Goal: Task Accomplishment & Management: Manage account settings

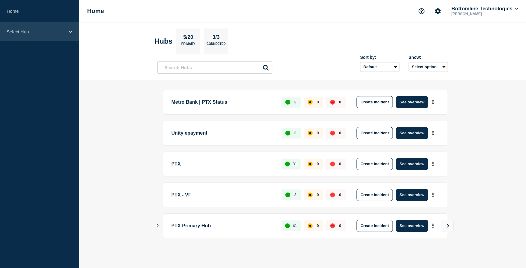
click at [55, 33] on p "Select Hub" at bounding box center [36, 31] width 58 height 5
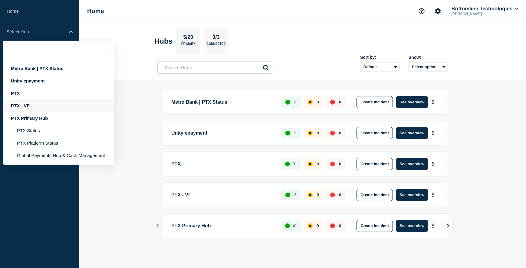
click at [28, 104] on div "PTX - VF" at bounding box center [58, 105] width 111 height 12
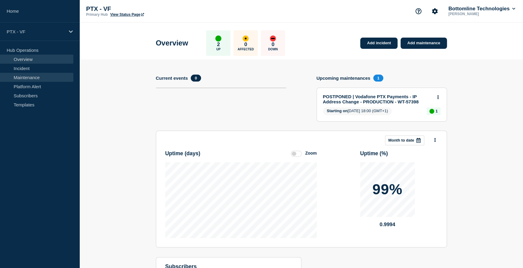
click at [37, 78] on link "Maintenance" at bounding box center [36, 77] width 73 height 9
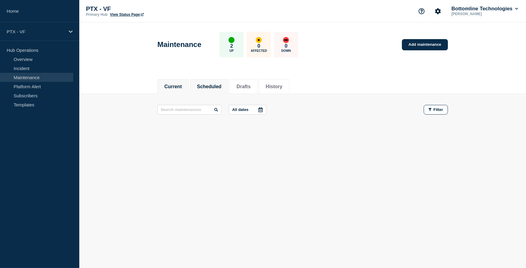
click at [212, 85] on button "Scheduled" at bounding box center [209, 86] width 25 height 5
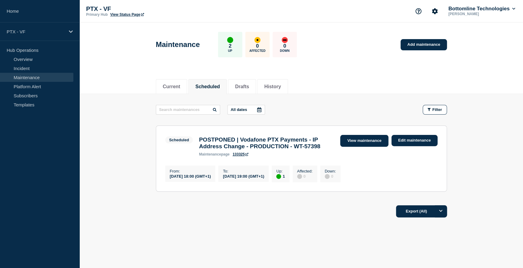
click at [362, 139] on link "View maintenance" at bounding box center [364, 141] width 48 height 12
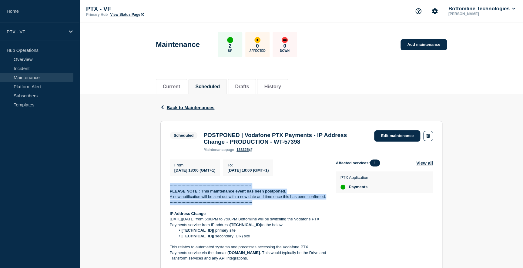
drag, startPoint x: 170, startPoint y: 189, endPoint x: 259, endPoint y: 205, distance: 91.2
copy div "-------------------------------------------------------------- PLEASE NOTE : Th…"
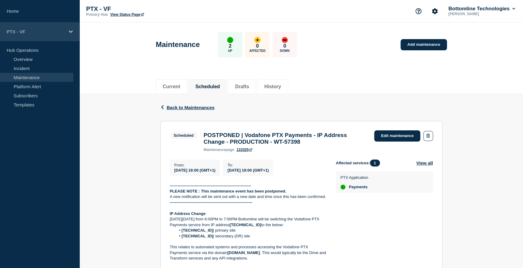
click at [37, 33] on p "PTX - VF" at bounding box center [36, 31] width 58 height 5
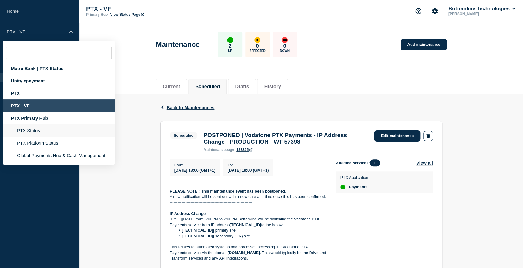
click at [39, 131] on li "PTX Status" at bounding box center [58, 130] width 111 height 12
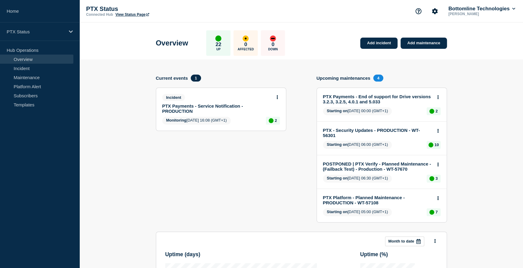
click at [384, 129] on link "PTX - Security Updates - PRODUCTION - WT-56301" at bounding box center [377, 133] width 109 height 10
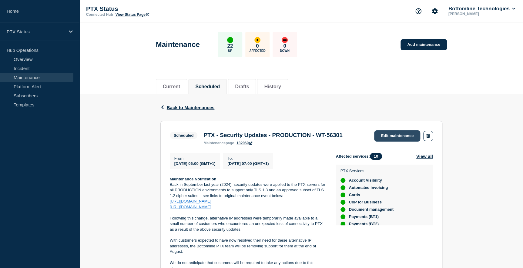
click at [393, 134] on link "Edit maintenance" at bounding box center [397, 135] width 46 height 11
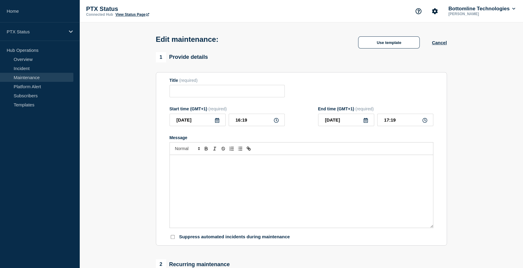
type input "PTX - Security Updates - PRODUCTION - WT-56301"
type input "[DATE]"
type input "06:00"
type input "[DATE]"
type input "07:00"
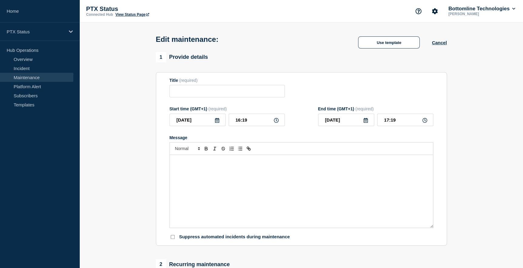
checkbox input "false"
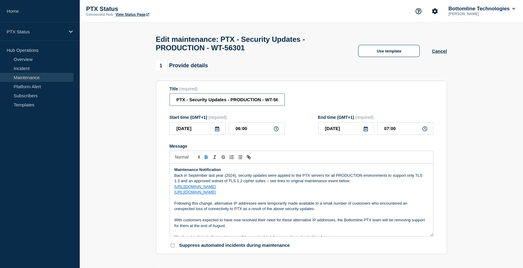
click at [175, 103] on input "PTX - Security Updates - PRODUCTION - WT-56301" at bounding box center [226, 99] width 115 height 12
type input "POSTPONED | PTX - Security Updates - PRODUCTION - WT-56301"
click at [173, 173] on div "Maintenance Notification Back in September last year (2024), security updates w…" at bounding box center [301, 199] width 263 height 73
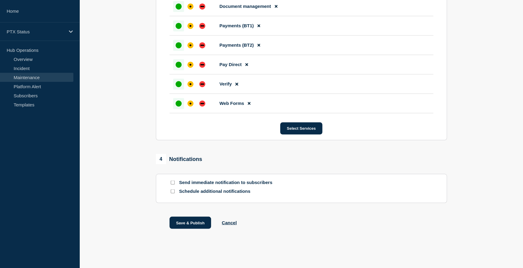
scroll to position [445, 0]
click at [198, 220] on button "Save & Publish" at bounding box center [190, 222] width 42 height 12
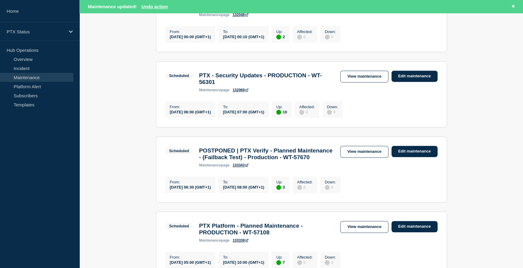
scroll to position [165, 0]
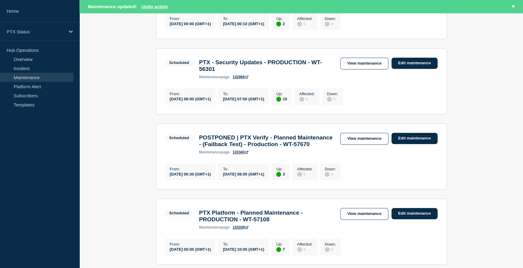
click at [360, 144] on link "View maintenance" at bounding box center [364, 139] width 48 height 12
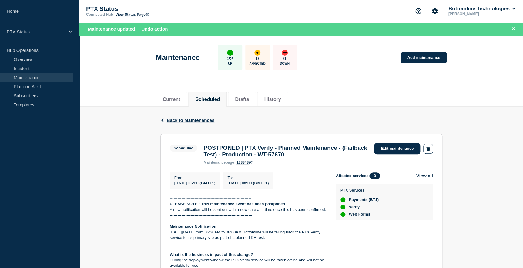
click at [28, 77] on link "Maintenance" at bounding box center [36, 77] width 73 height 9
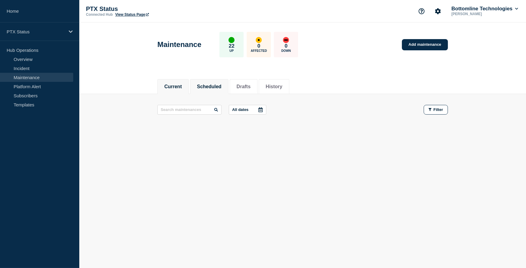
click at [211, 86] on button "Scheduled" at bounding box center [209, 86] width 25 height 5
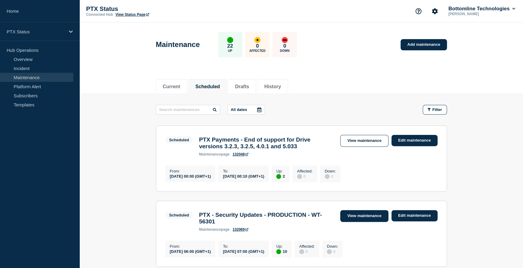
click at [352, 216] on link "View maintenance" at bounding box center [364, 216] width 48 height 12
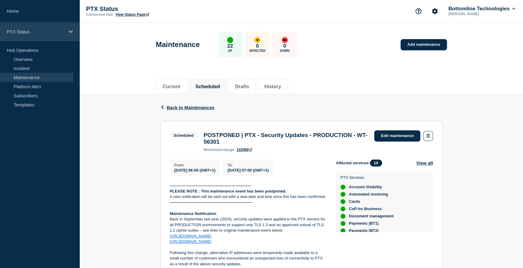
click at [69, 32] on icon at bounding box center [71, 31] width 4 height 5
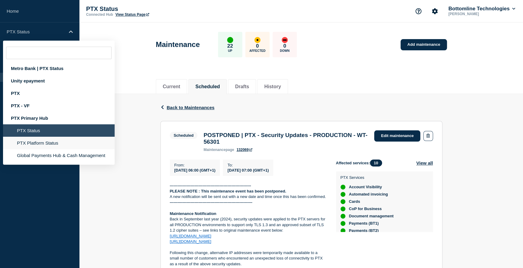
click at [38, 144] on li "PTX Platform Status" at bounding box center [58, 143] width 111 height 12
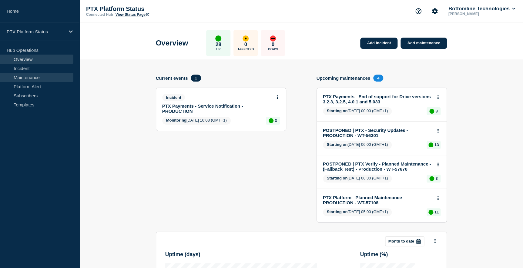
click at [29, 77] on link "Maintenance" at bounding box center [36, 77] width 73 height 9
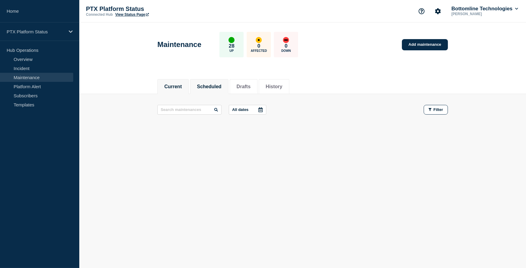
click at [210, 84] on button "Scheduled" at bounding box center [209, 86] width 25 height 5
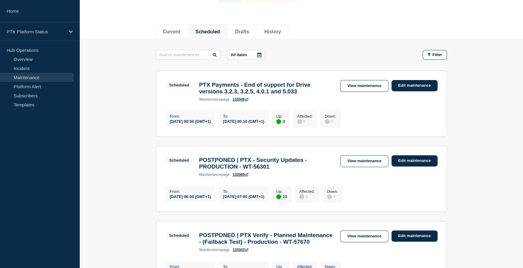
scroll to position [82, 0]
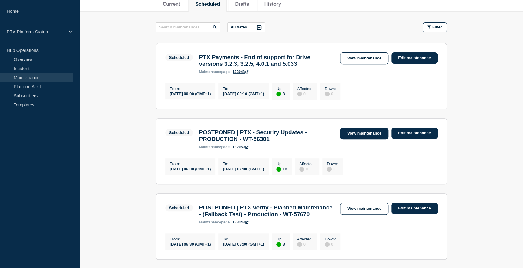
click at [350, 139] on link "View maintenance" at bounding box center [364, 134] width 48 height 12
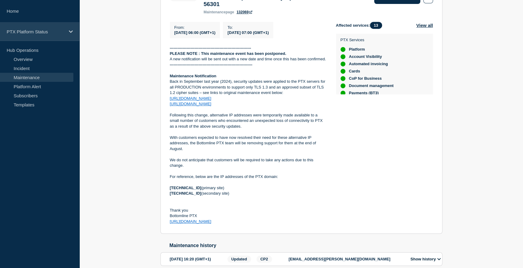
click at [69, 32] on icon at bounding box center [71, 31] width 4 height 5
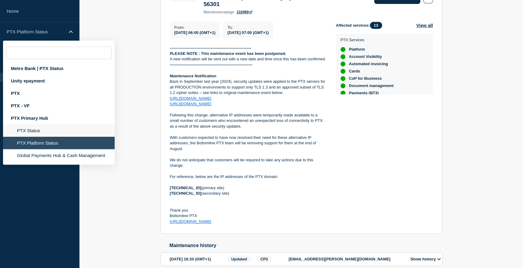
click at [30, 129] on li "PTX Status" at bounding box center [58, 130] width 111 height 12
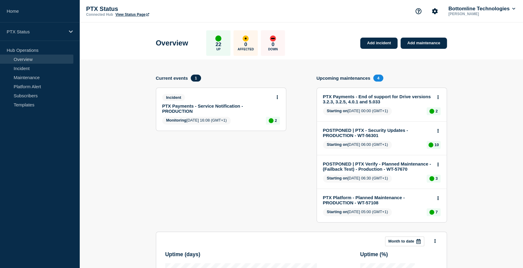
click at [386, 130] on link "POSTPONED | PTX - Security Updates - PRODUCTION - WT-56301" at bounding box center [377, 133] width 109 height 10
